Goal: Find specific page/section: Find specific page/section

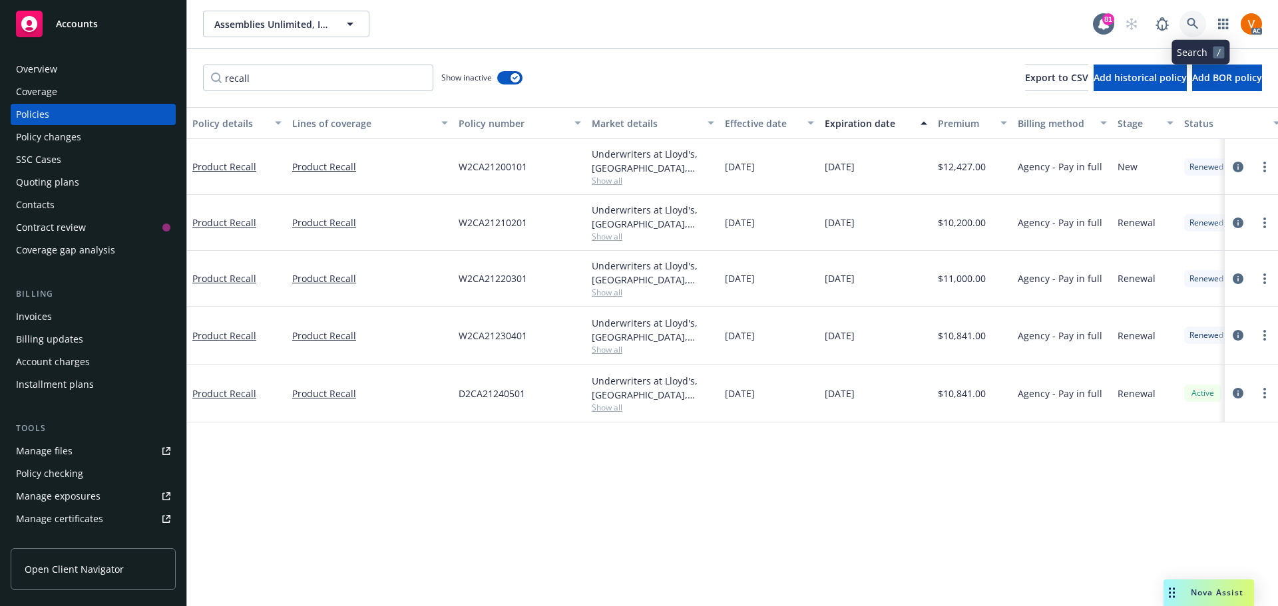
drag, startPoint x: 0, startPoint y: 0, endPoint x: 1203, endPoint y: 9, distance: 1202.9
click at [1203, 11] on link at bounding box center [1193, 24] width 27 height 27
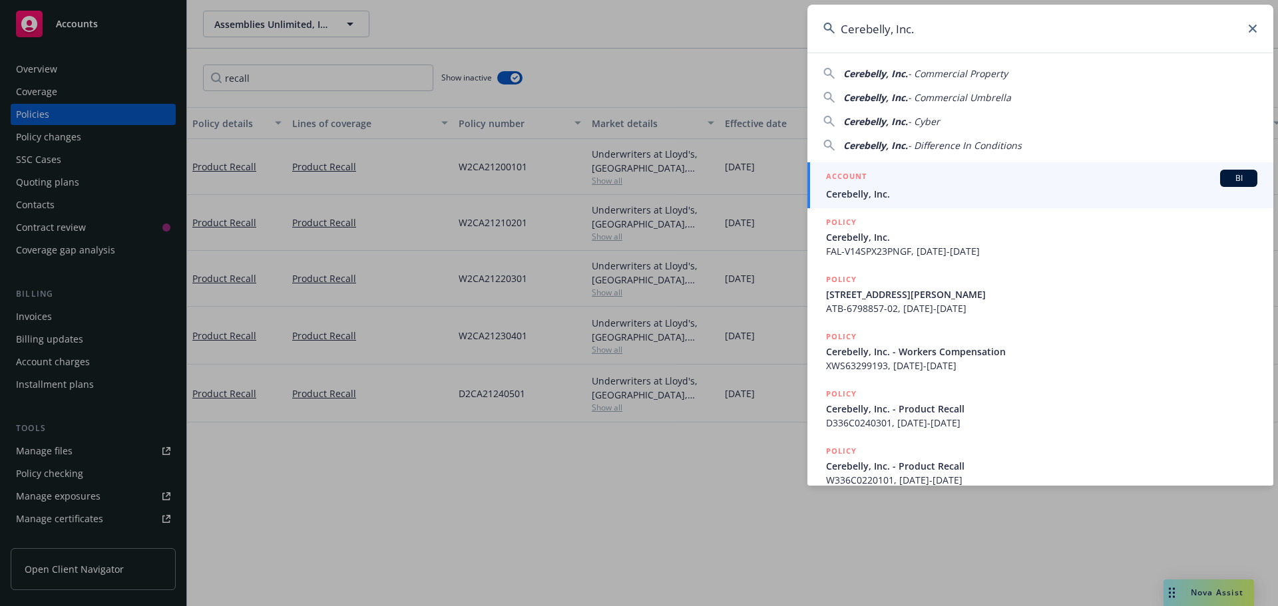
type input "Cerebelly, Inc."
click at [887, 186] on div "ACCOUNT BI" at bounding box center [1041, 178] width 431 height 17
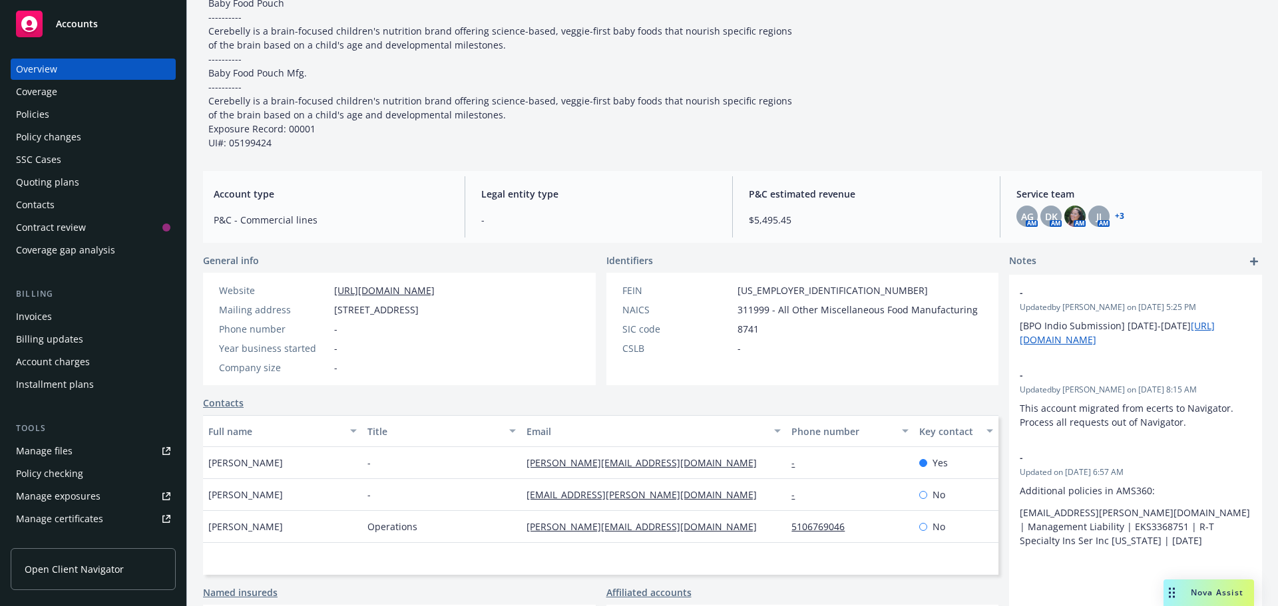
scroll to position [200, 0]
